Goal: Information Seeking & Learning: Learn about a topic

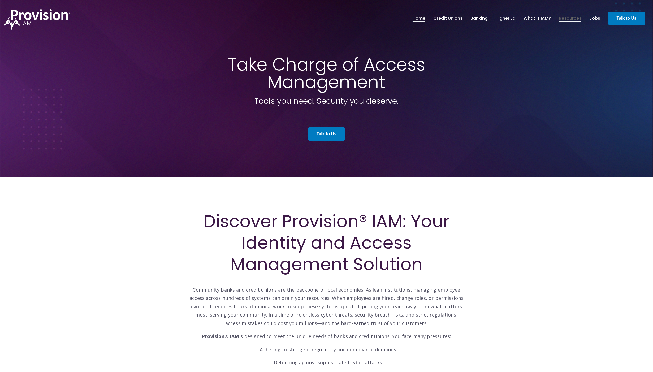
click at [569, 20] on link "Resources" at bounding box center [570, 18] width 23 height 9
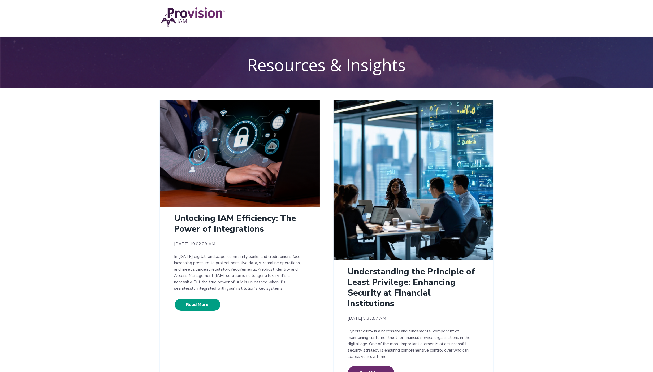
click at [192, 305] on link "Read More" at bounding box center [197, 304] width 46 height 13
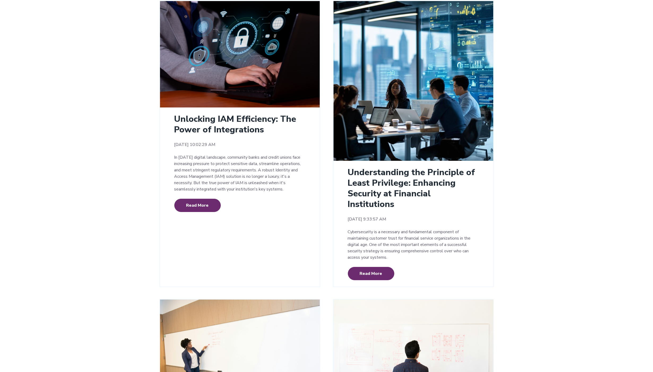
scroll to position [25, 0]
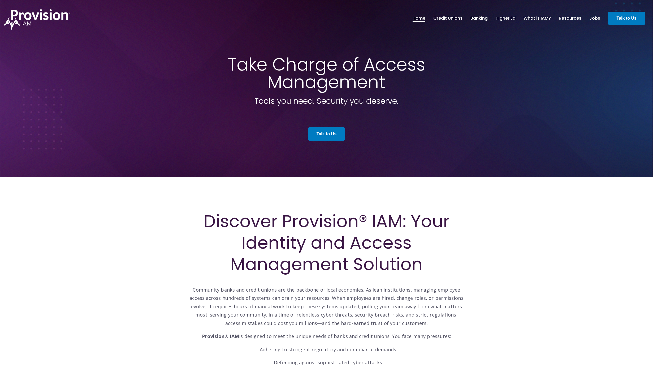
scroll to position [1, 0]
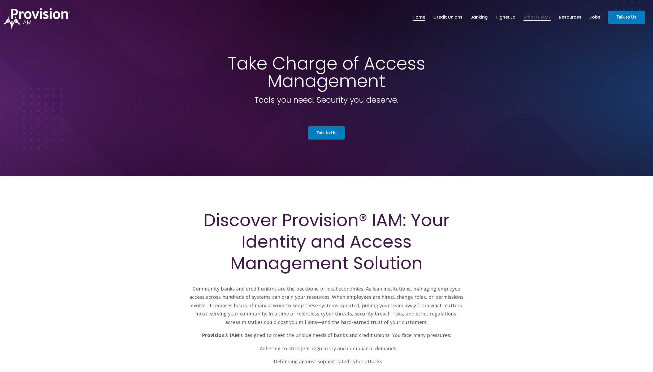
click at [540, 17] on link "What is IAM?" at bounding box center [537, 17] width 27 height 9
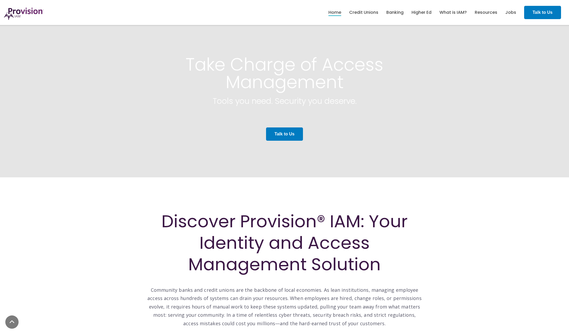
scroll to position [1869, 0]
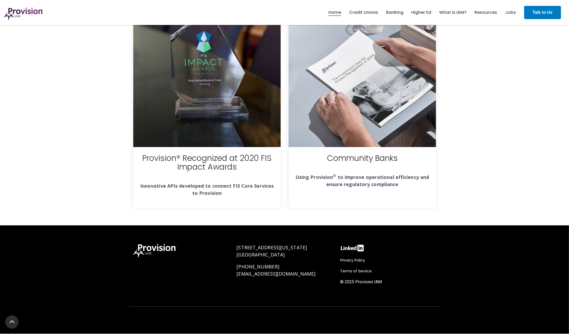
click at [485, 56] on div "Provision® Recognized at 2020 FIS Impact Awards Innovative APIs developed to co…" at bounding box center [284, 103] width 569 height 243
